Goal: Task Accomplishment & Management: Complete application form

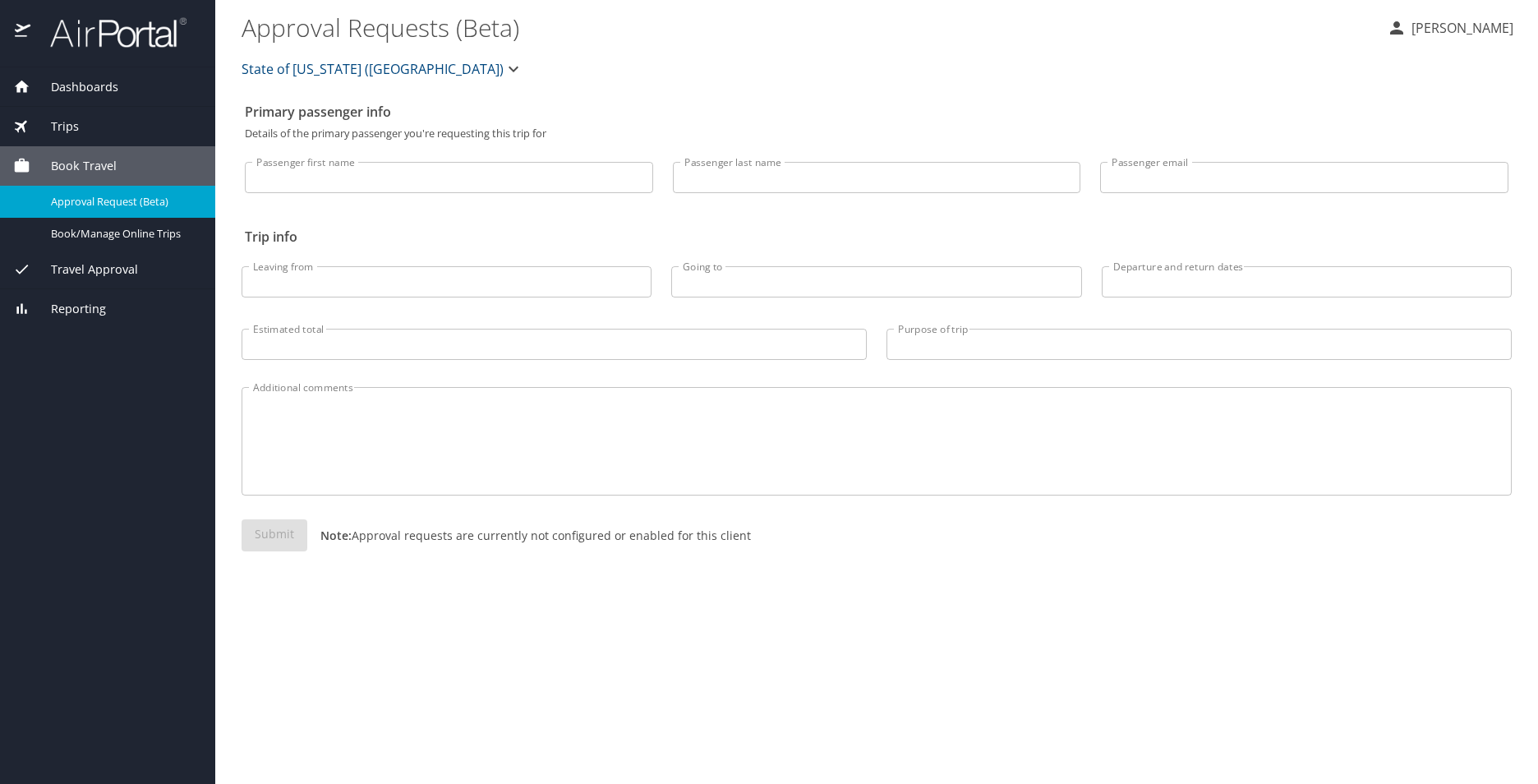
click at [462, 166] on input "Passenger first name" at bounding box center [449, 178] width 408 height 31
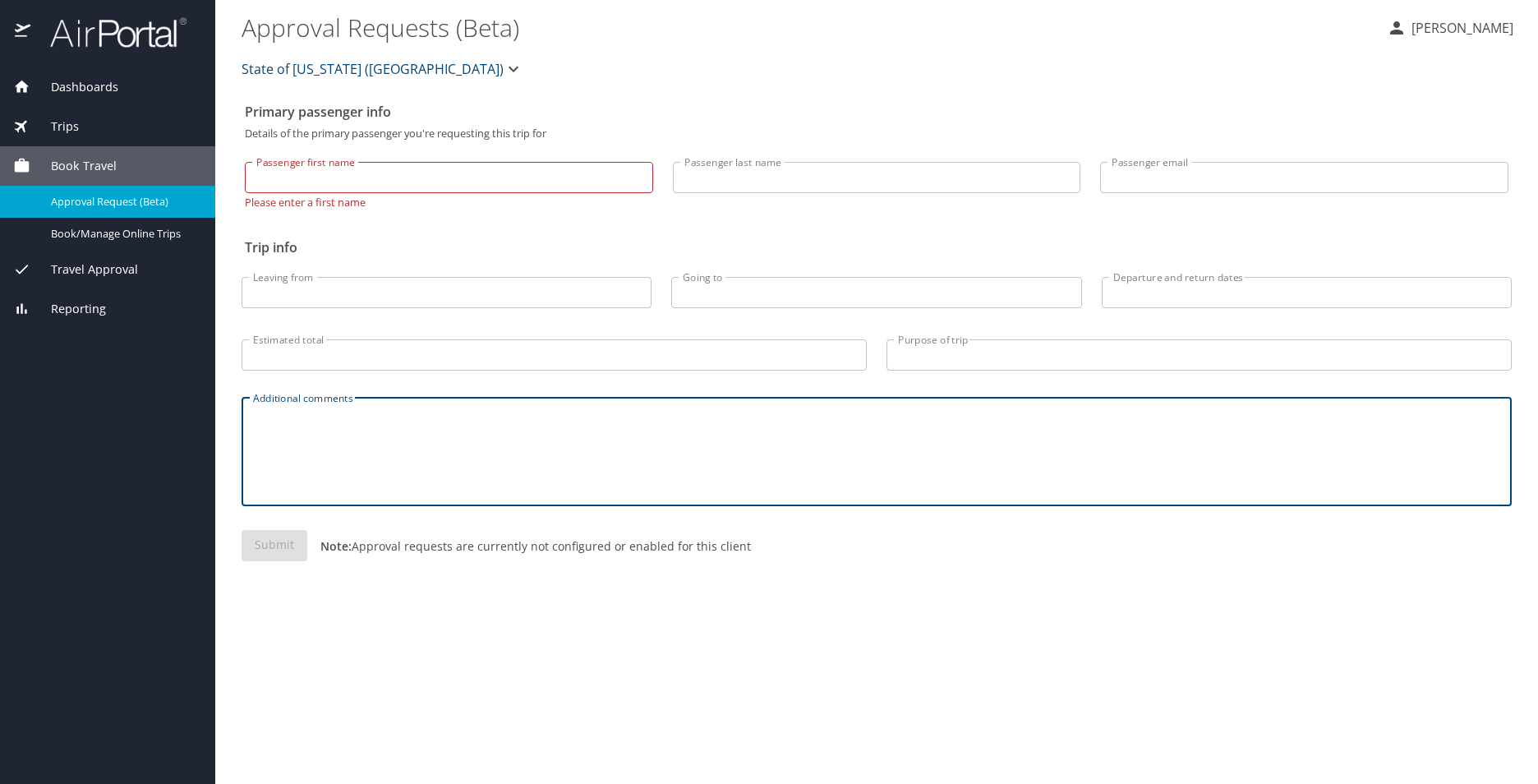
click at [594, 461] on textarea "Additional comments" at bounding box center [877, 451] width 1248 height 78
click at [364, 176] on input "Passenger first name" at bounding box center [449, 178] width 408 height 31
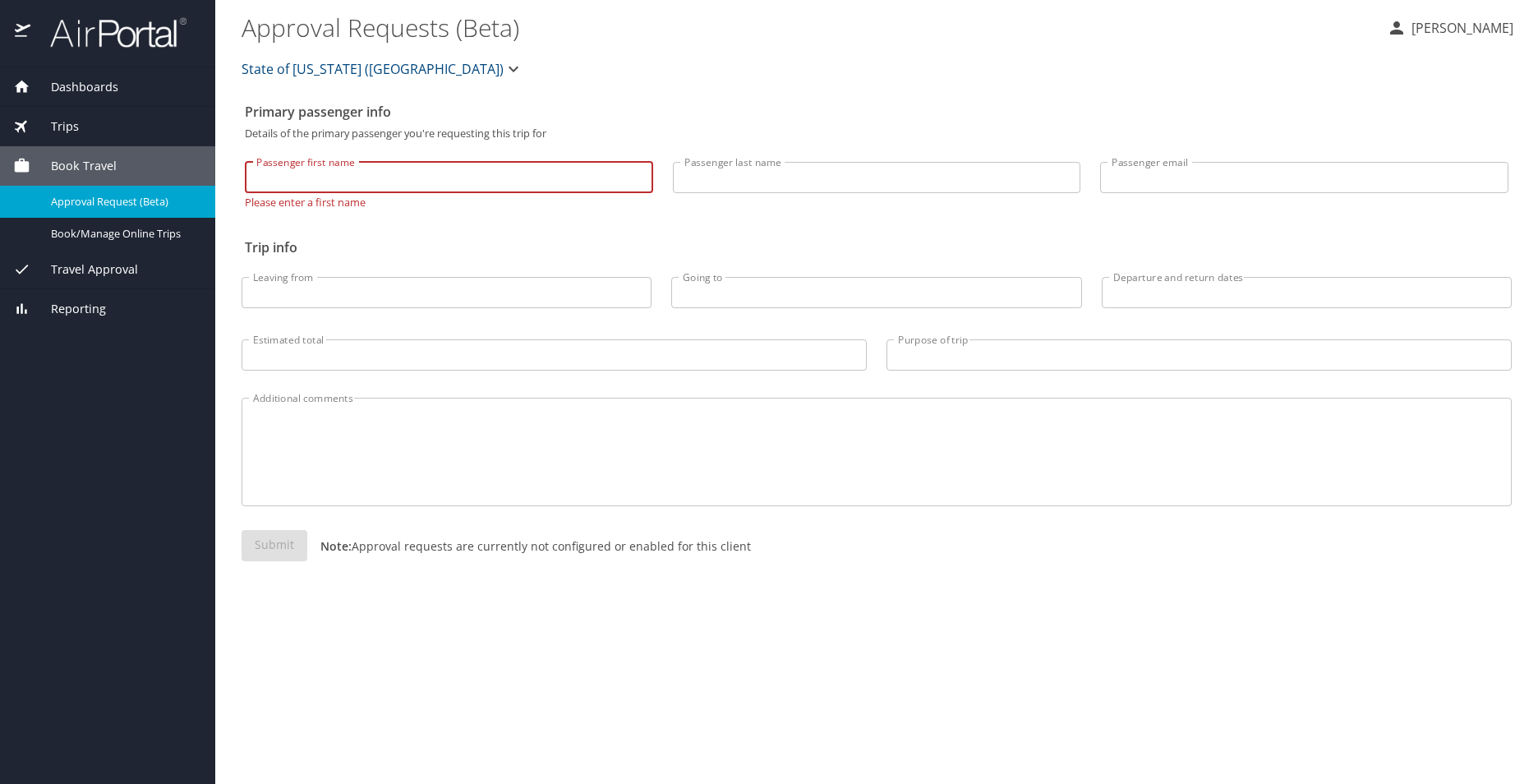
type input "Angelique"
type input "Freel"
type input "Angelique.freel@la.gov"
type input "BTR"
type input "DCA"
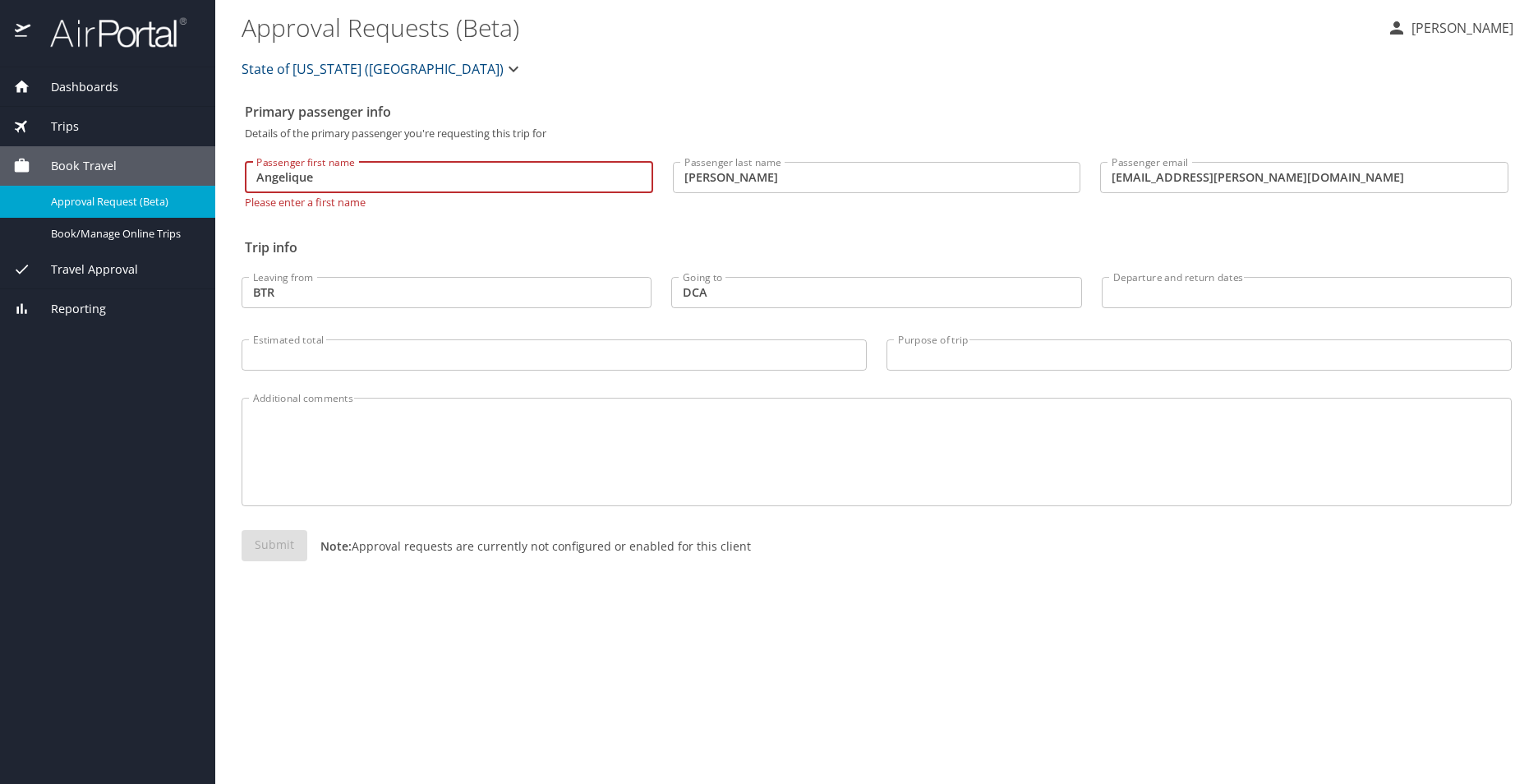
type input "1,000.00"
type input "Attend Oral Argument for a case at US Supreme Court and meeting at White House"
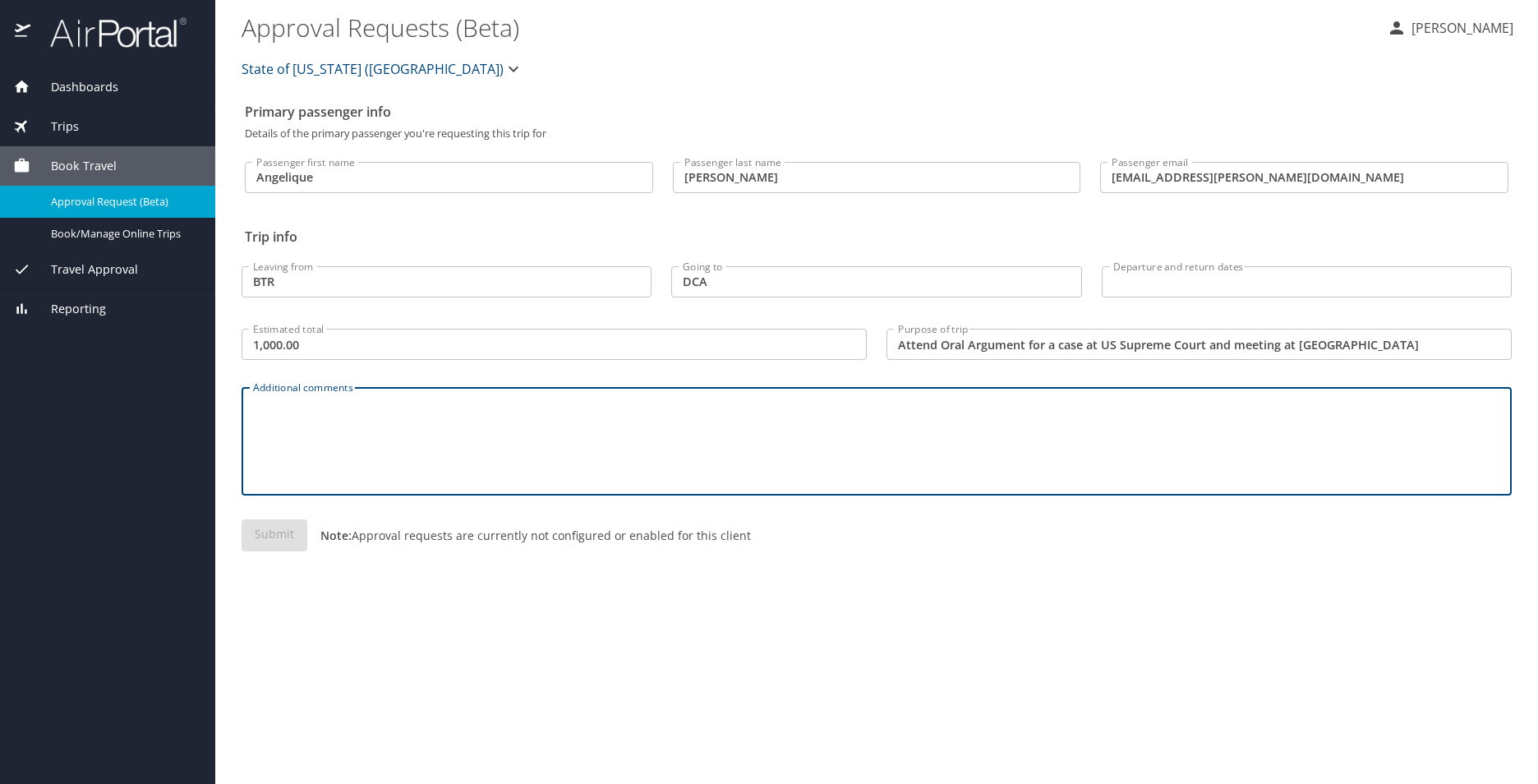
click at [424, 478] on textarea "Additional comments" at bounding box center [877, 441] width 1248 height 78
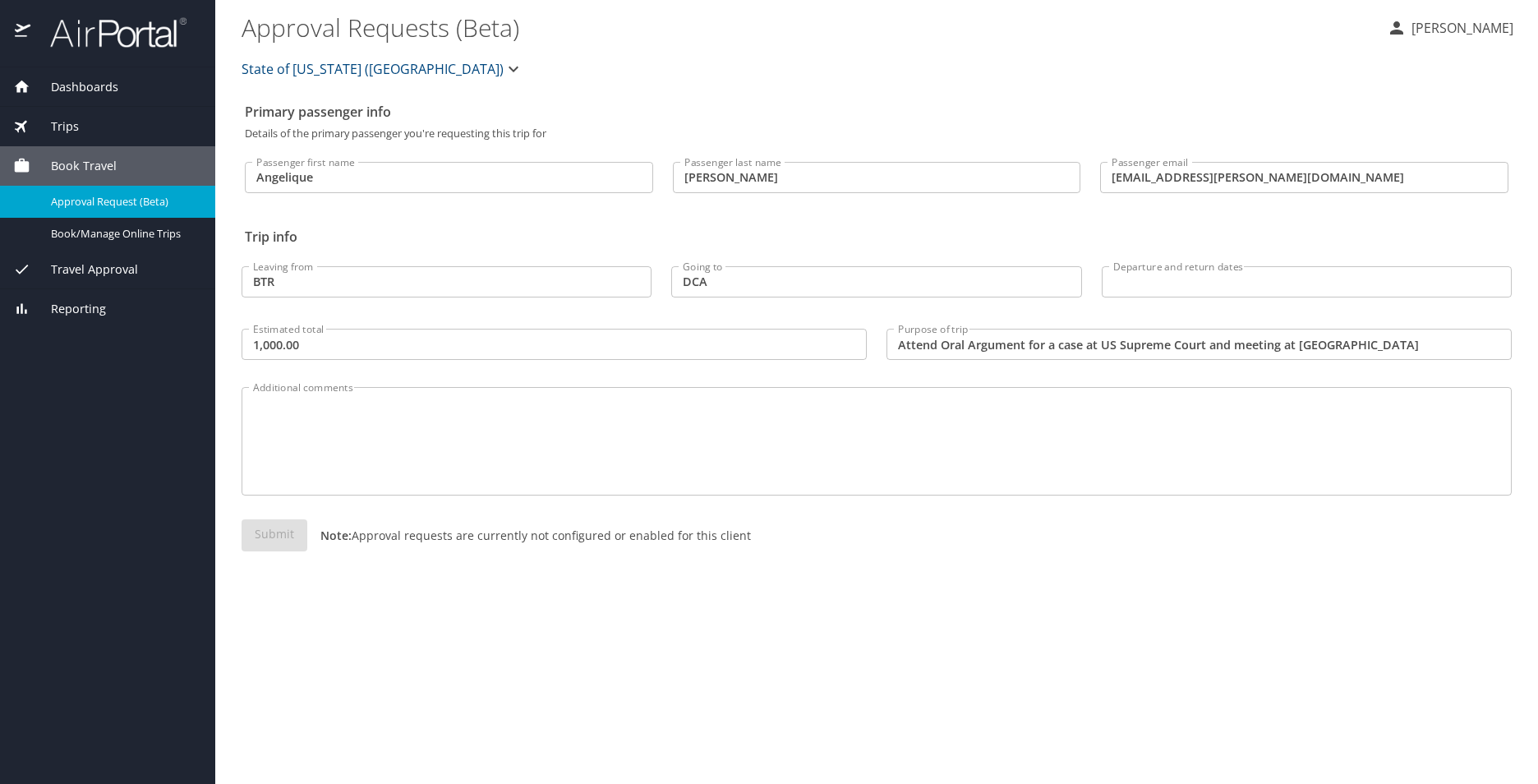
click at [282, 531] on div "Submit Note: Approval requests are currently not configured or enabled for this…" at bounding box center [876, 548] width 1270 height 58
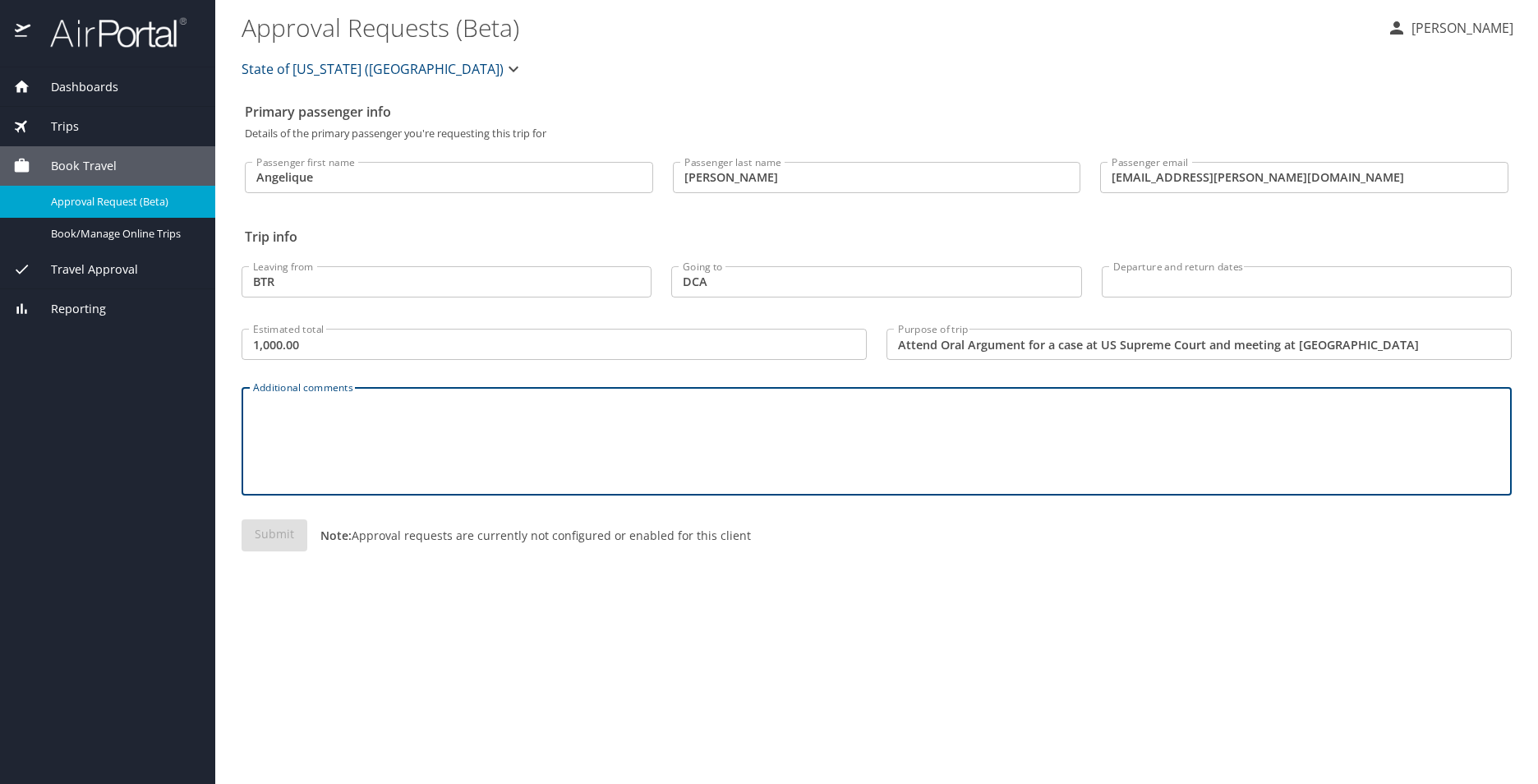
click at [376, 445] on textarea "Additional comments" at bounding box center [877, 441] width 1248 height 78
click at [393, 432] on textarea "Additional comments" at bounding box center [877, 441] width 1248 height 78
click at [93, 157] on span "Book Travel" at bounding box center [73, 166] width 86 height 18
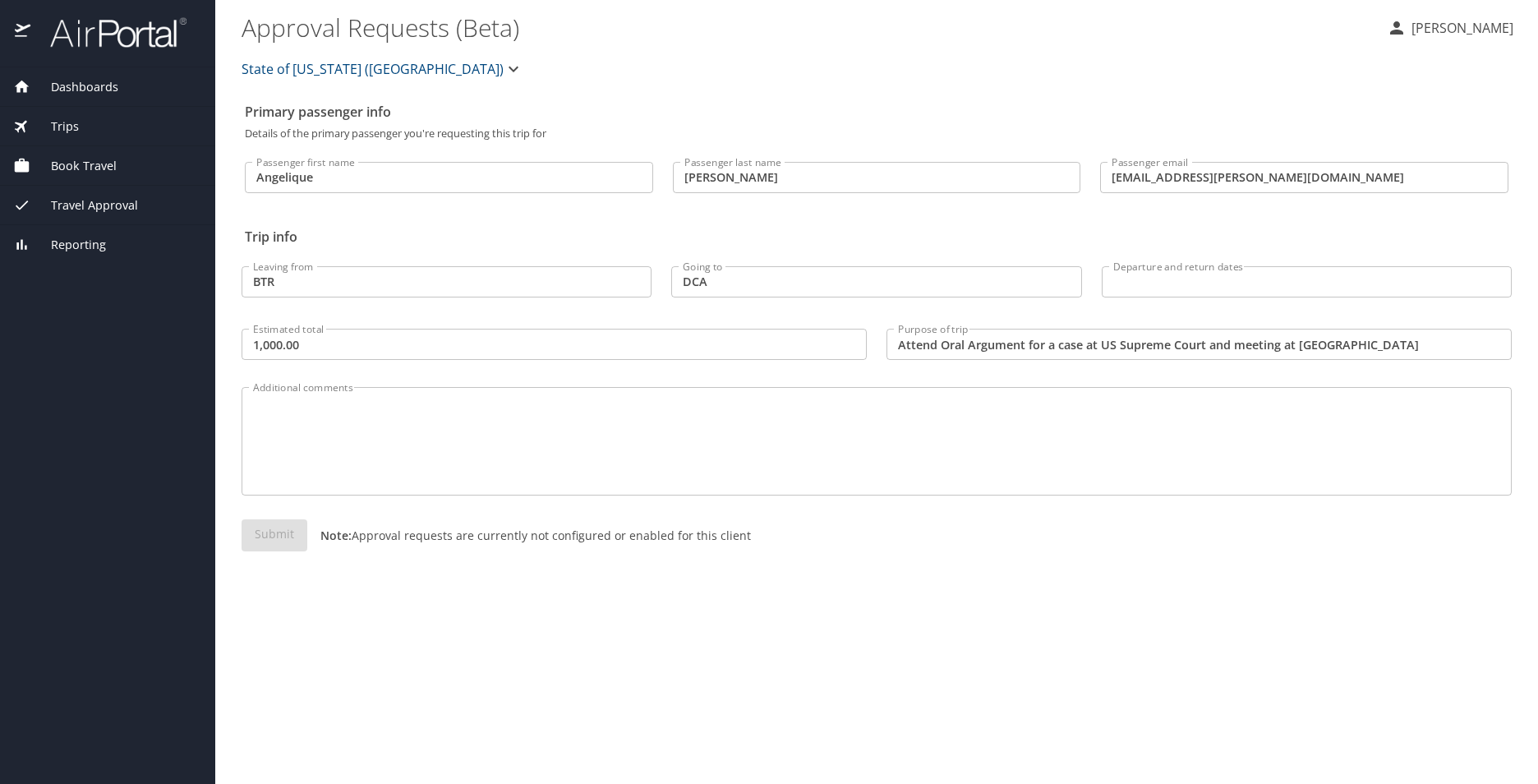
click at [89, 164] on span "Book Travel" at bounding box center [73, 166] width 86 height 18
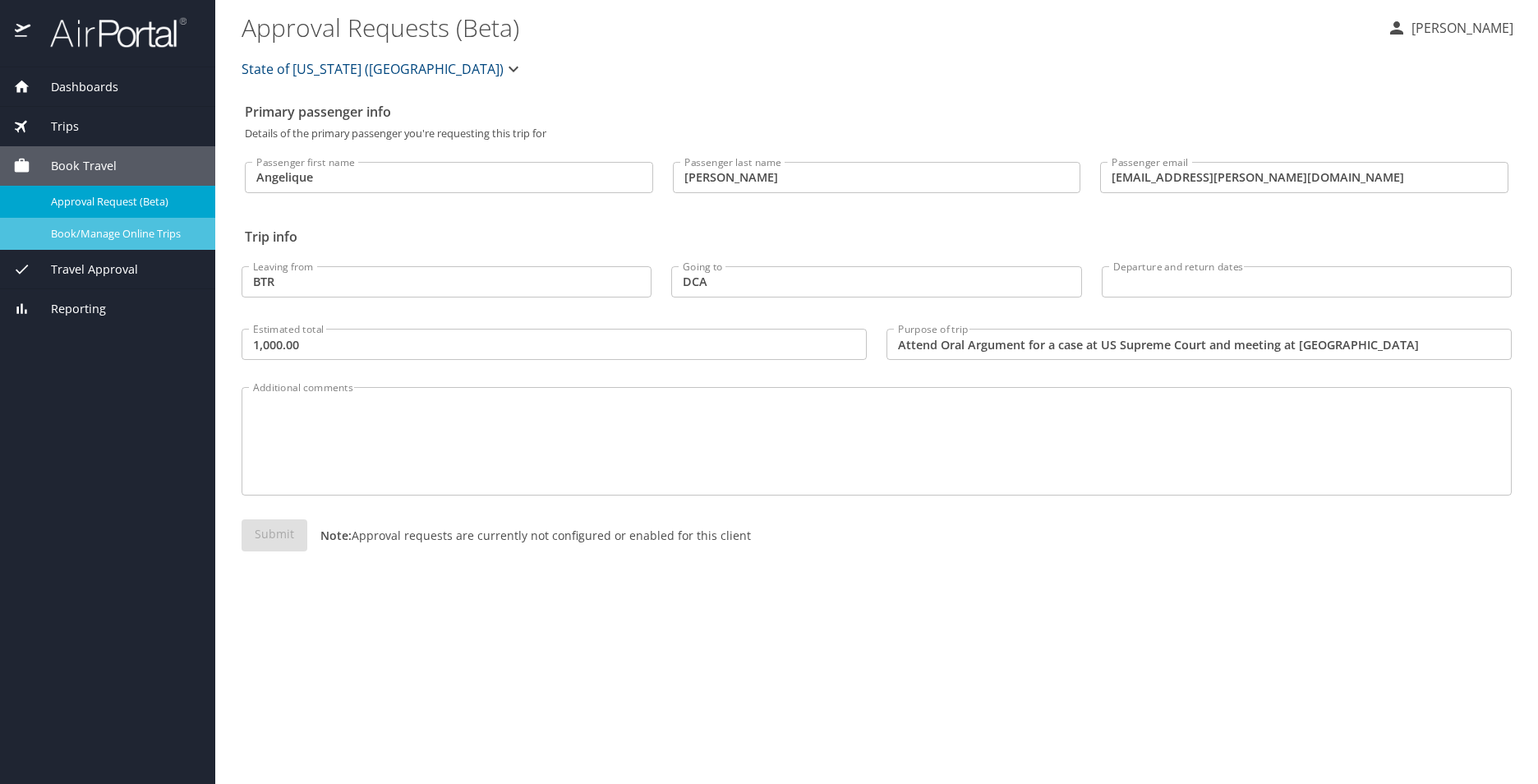
click at [79, 224] on div "Book/Manage Online Trips" at bounding box center [107, 233] width 189 height 19
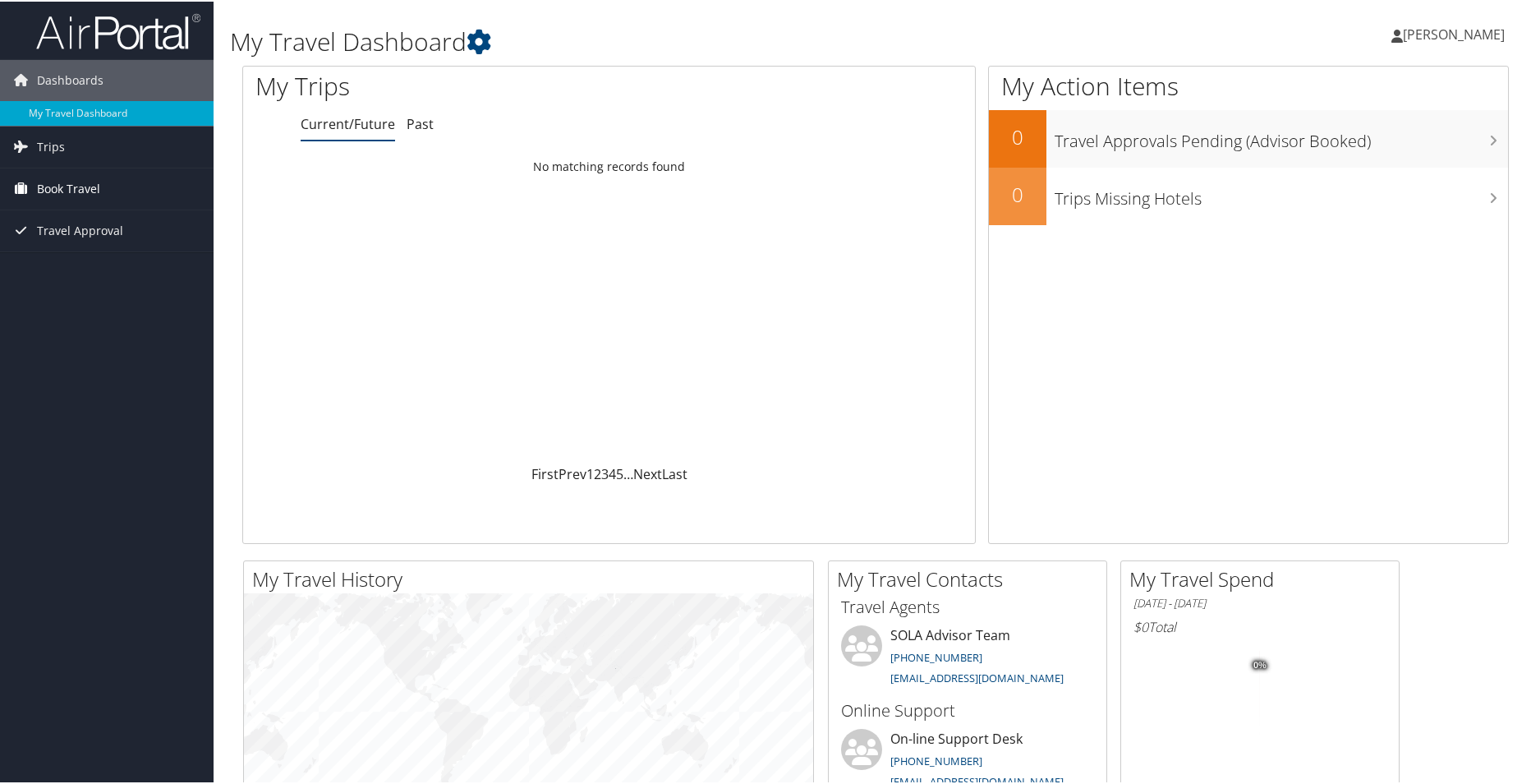
click at [80, 183] on span "Book Travel" at bounding box center [69, 187] width 63 height 41
click at [74, 267] on link "Book/Manage Online Trips" at bounding box center [107, 269] width 214 height 24
